Goal: Download file/media

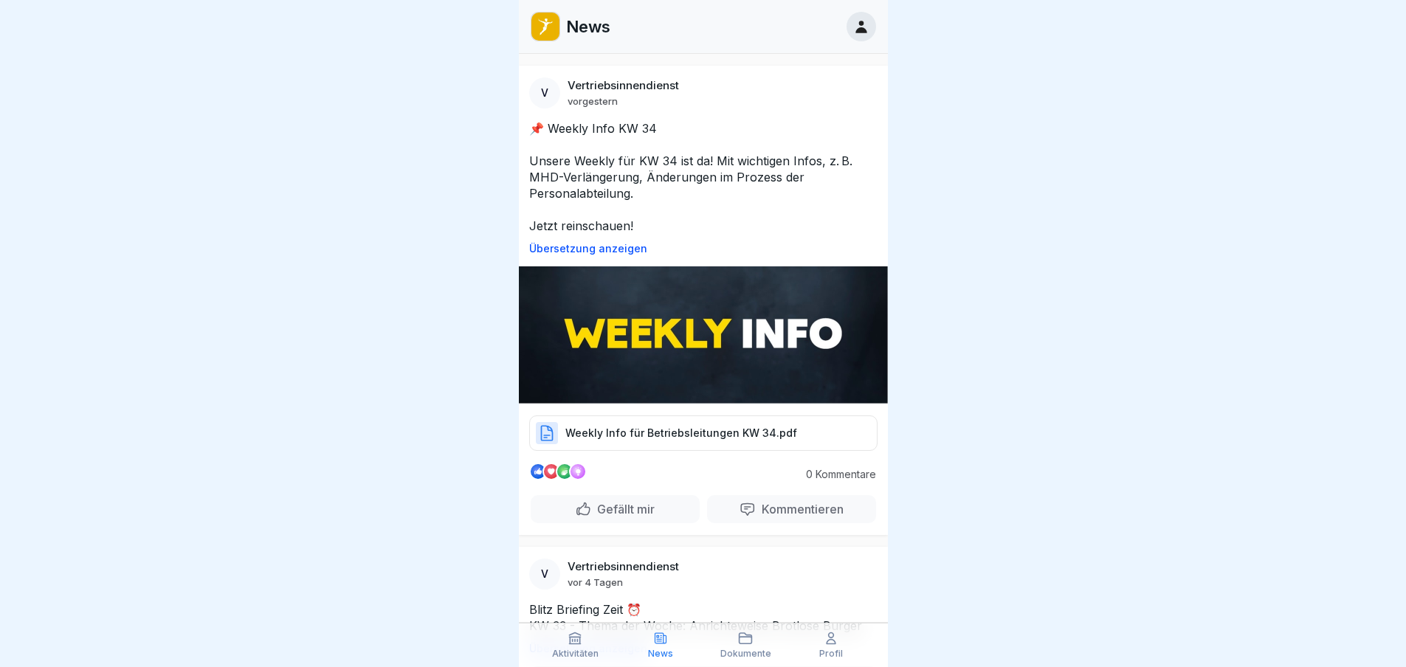
click at [608, 323] on img at bounding box center [703, 334] width 369 height 137
click at [602, 247] on p "Übersetzung anzeigen" at bounding box center [703, 249] width 348 height 12
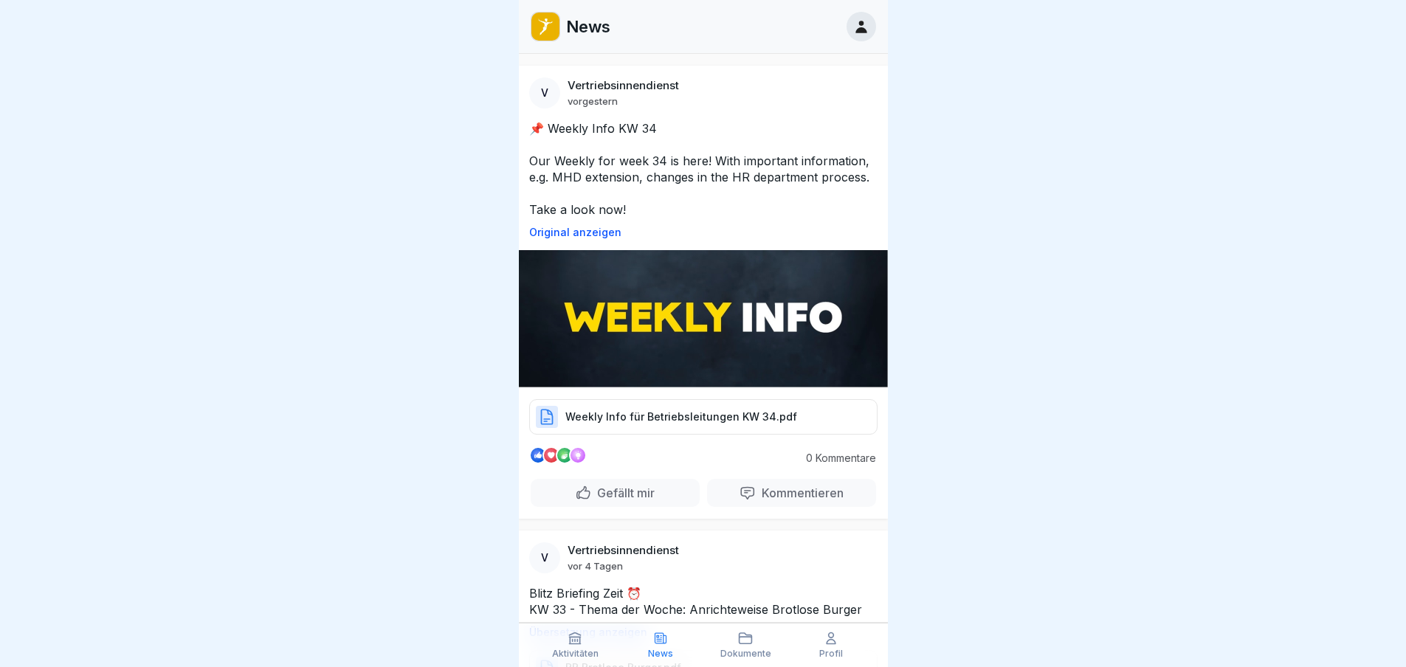
click at [586, 415] on p "Weekly Info für Betriebsleitungen KW 34.pdf" at bounding box center [681, 417] width 232 height 15
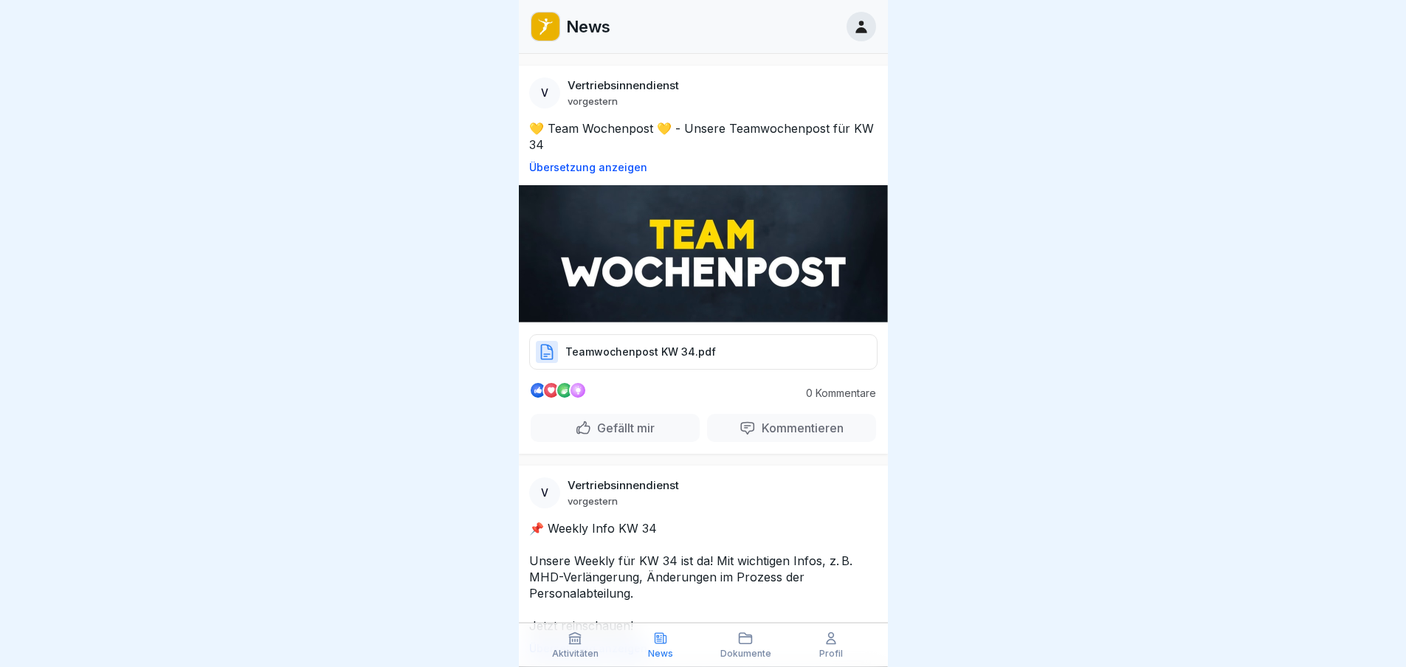
click at [599, 351] on p "Teamwochenpost KW 34.pdf" at bounding box center [640, 352] width 151 height 15
